Goal: Information Seeking & Learning: Learn about a topic

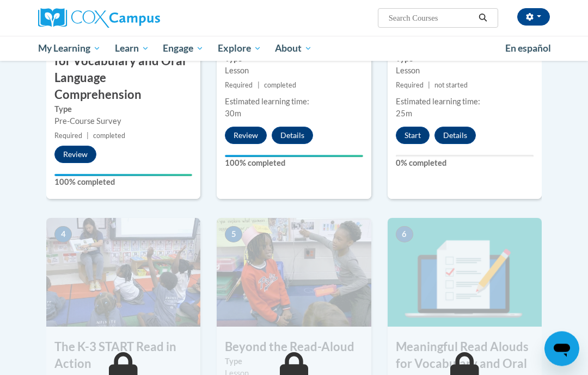
scroll to position [454, 0]
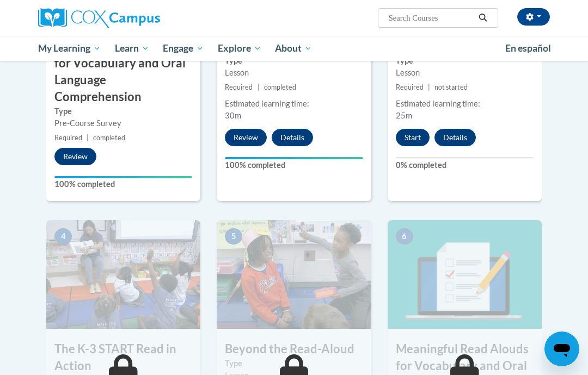
click at [401, 140] on button "Start" at bounding box center [412, 137] width 34 height 17
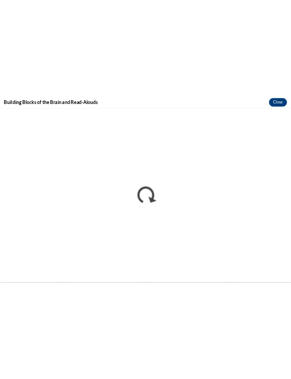
scroll to position [426, 0]
